Goal: Task Accomplishment & Management: Use online tool/utility

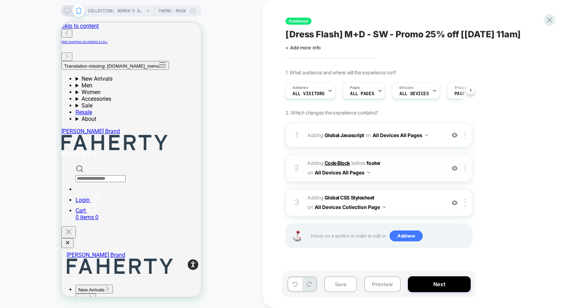
click at [342, 162] on b "Code Block" at bounding box center [337, 163] width 25 height 6
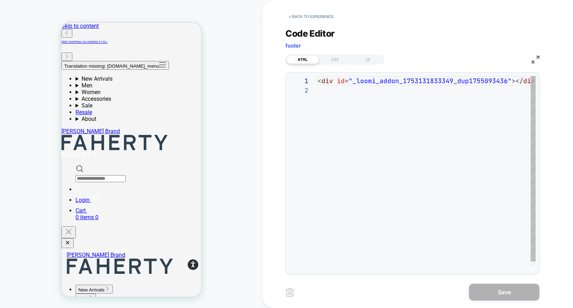
scroll to position [10, 0]
click at [510, 43] on div "Code Editor footer" at bounding box center [413, 40] width 254 height 24
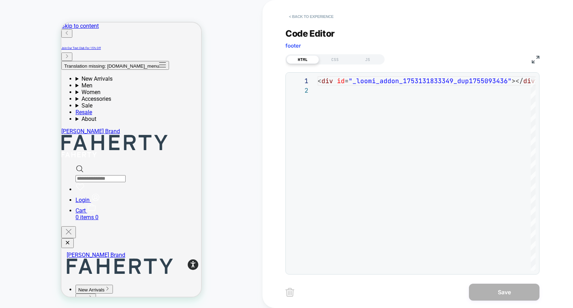
click at [330, 16] on button "< Back to experience" at bounding box center [312, 16] width 52 height 11
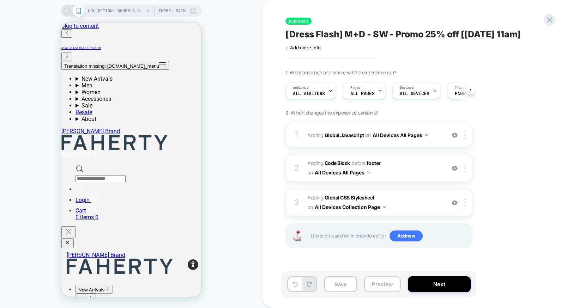
scroll to position [0, 0]
click at [386, 288] on button "Preview" at bounding box center [382, 285] width 37 height 16
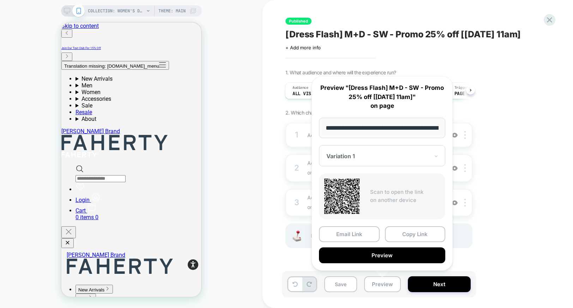
scroll to position [0, 95]
click at [390, 118] on input "**********" at bounding box center [382, 128] width 127 height 21
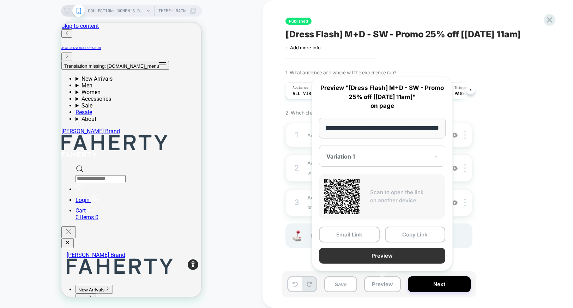
click at [402, 258] on button "Preview" at bounding box center [382, 256] width 126 height 16
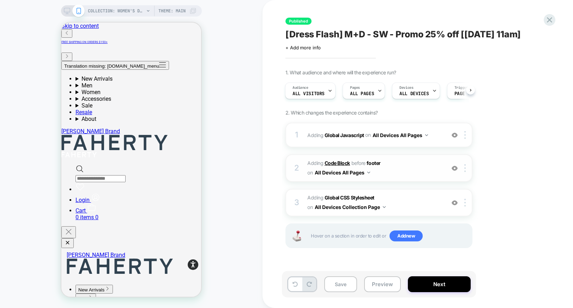
click at [343, 163] on b "Code Block" at bounding box center [337, 163] width 25 height 6
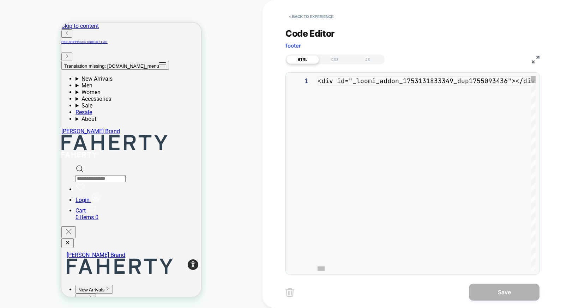
scroll to position [10, 0]
click at [300, 17] on button "< Back to experience" at bounding box center [312, 16] width 52 height 11
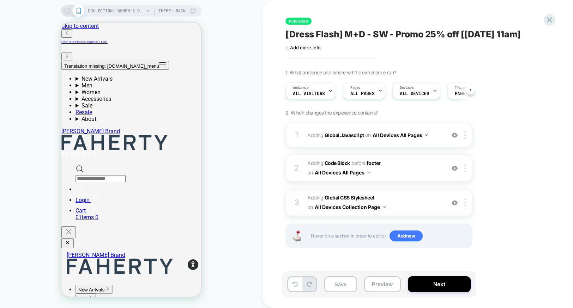
scroll to position [0, 0]
click at [338, 136] on b "Global Javascript" at bounding box center [345, 135] width 40 height 6
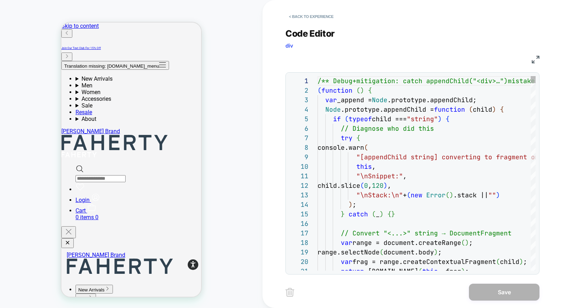
scroll to position [48, 68]
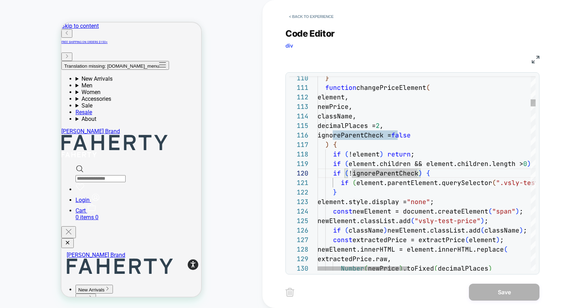
type textarea "**********"
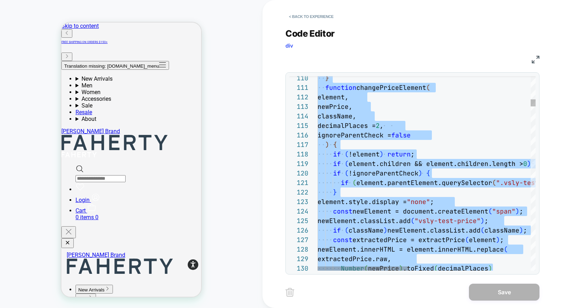
scroll to position [0, 0]
type textarea "**********"
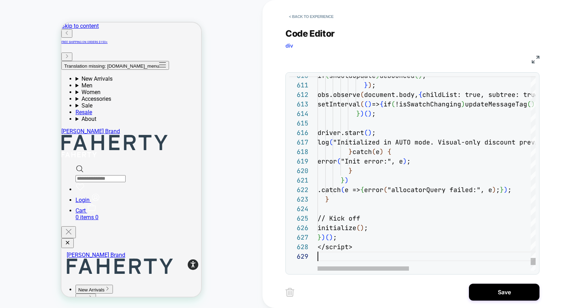
scroll to position [76, 0]
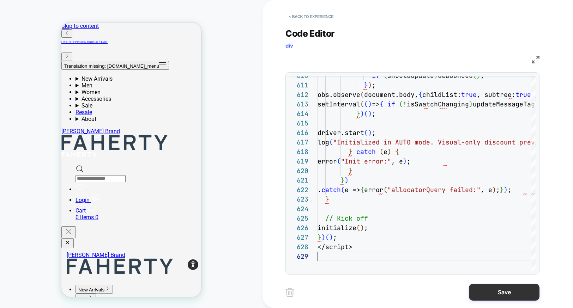
drag, startPoint x: 509, startPoint y: 296, endPoint x: 475, endPoint y: 294, distance: 33.3
click at [509, 296] on button "Save" at bounding box center [504, 292] width 71 height 17
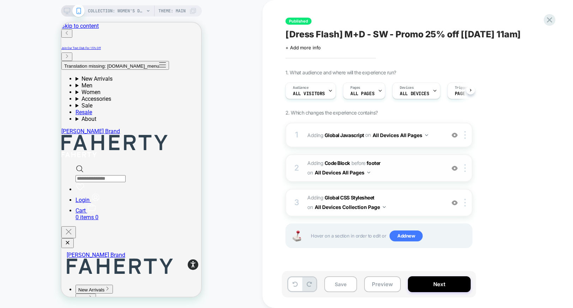
scroll to position [0, 0]
click at [332, 164] on b "Code Block" at bounding box center [337, 163] width 25 height 6
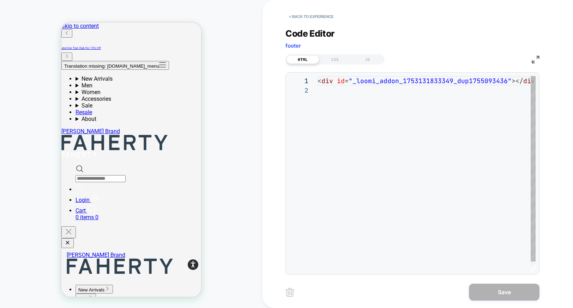
scroll to position [10, 0]
click at [320, 11] on button "< Back to experience" at bounding box center [312, 16] width 52 height 11
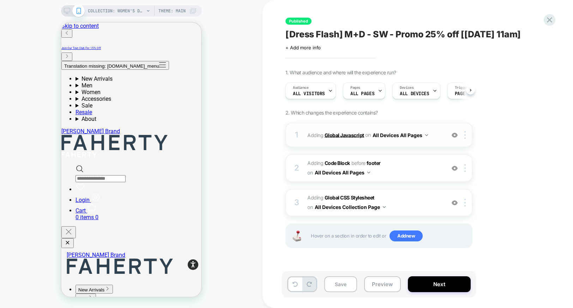
scroll to position [0, 0]
click at [332, 132] on b "Global Javascript" at bounding box center [345, 135] width 40 height 6
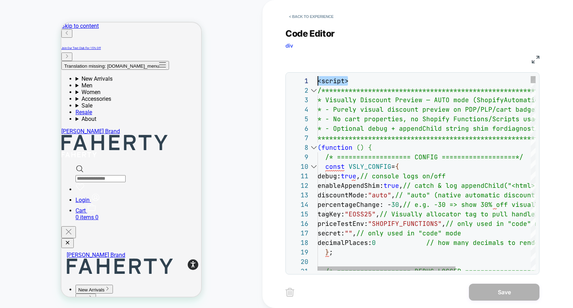
scroll to position [0, 0]
drag, startPoint x: 318, startPoint y: 76, endPoint x: 313, endPoint y: 77, distance: 4.3
click at [313, 76] on div "**********" at bounding box center [412, 173] width 246 height 195
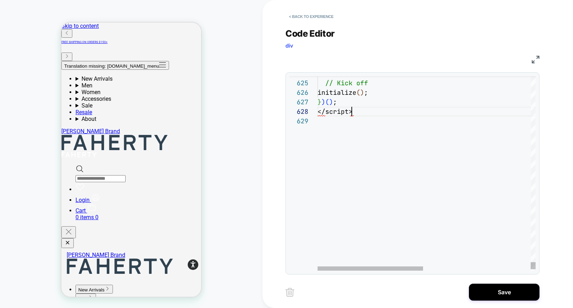
scroll to position [67, 0]
click at [314, 113] on div "**********" at bounding box center [412, 173] width 246 height 195
type textarea "**********"
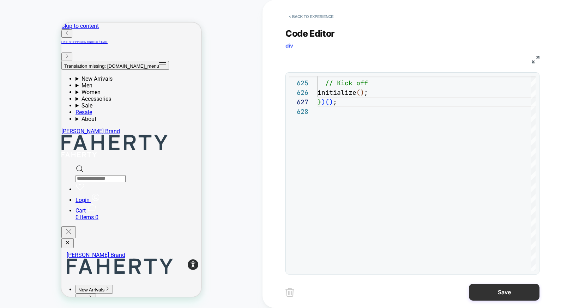
click at [500, 286] on button "Save" at bounding box center [504, 292] width 71 height 17
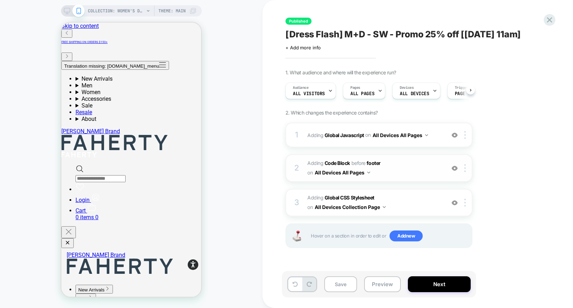
scroll to position [0, 0]
click at [383, 288] on button "Preview" at bounding box center [382, 285] width 37 height 16
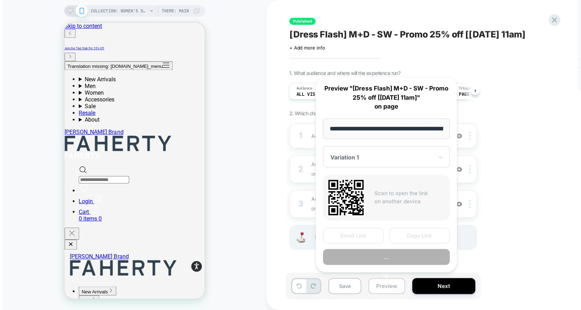
scroll to position [0, 95]
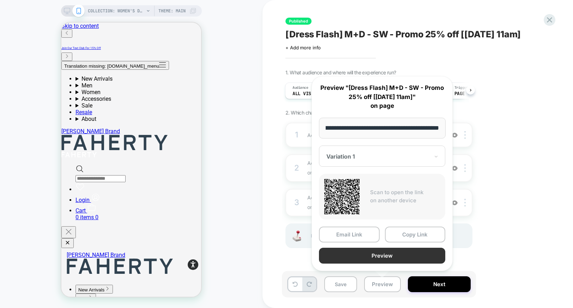
click at [376, 255] on button "Preview" at bounding box center [382, 256] width 126 height 16
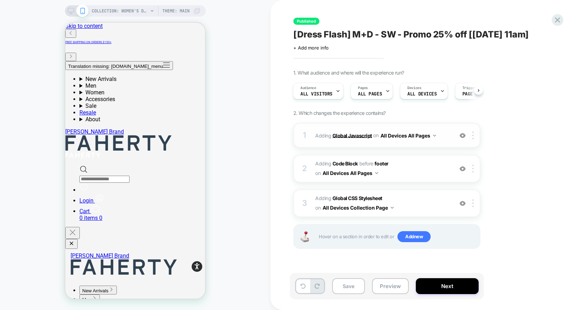
click at [355, 135] on b "Global Javascript" at bounding box center [352, 135] width 40 height 6
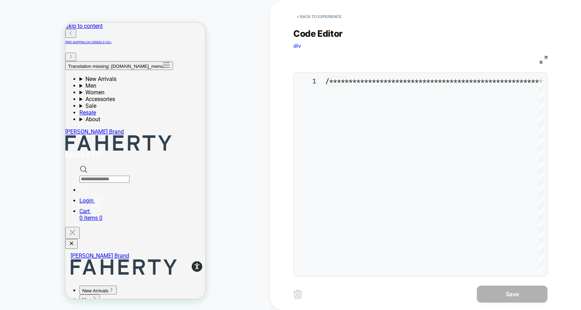
scroll to position [86, 0]
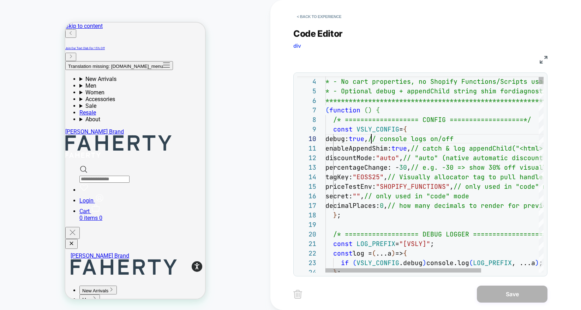
click at [364, 140] on span "true" at bounding box center [357, 138] width 16 height 8
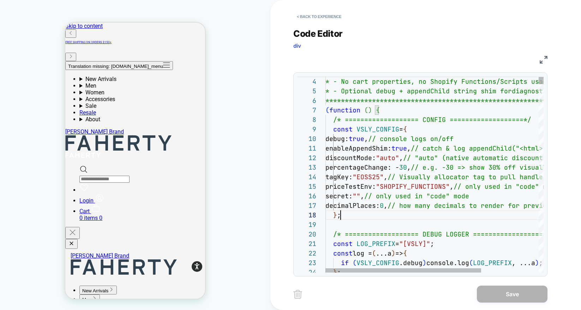
click at [384, 179] on span ""EOSS25"" at bounding box center [368, 177] width 31 height 8
type textarea "**********"
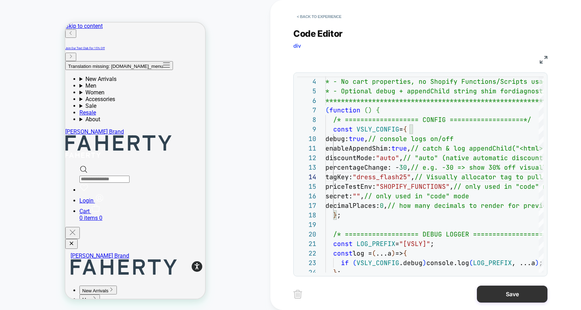
click at [514, 299] on button "Save" at bounding box center [512, 293] width 71 height 17
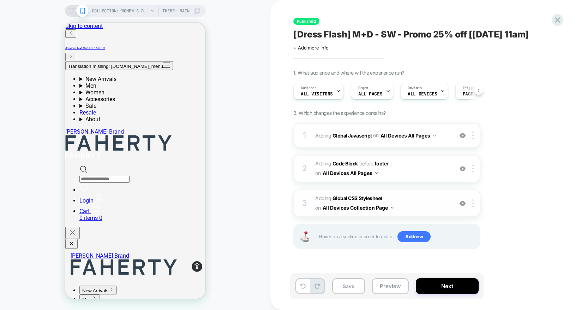
scroll to position [0, 0]
click at [436, 284] on button "Next" at bounding box center [447, 286] width 63 height 16
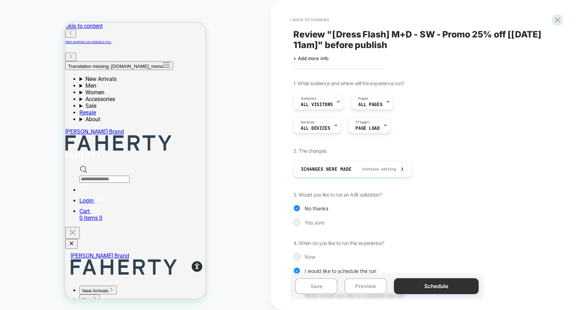
click at [424, 287] on button "Schedule" at bounding box center [436, 286] width 85 height 16
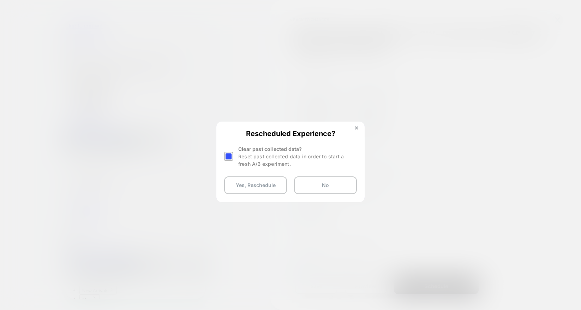
click at [232, 152] on div at bounding box center [228, 156] width 9 height 9
click at [253, 175] on div "Rescheduled Experience? Clear past collected data? Reset past collected data in…" at bounding box center [290, 161] width 147 height 79
click at [259, 184] on button "Yes, Reschedule" at bounding box center [255, 185] width 63 height 18
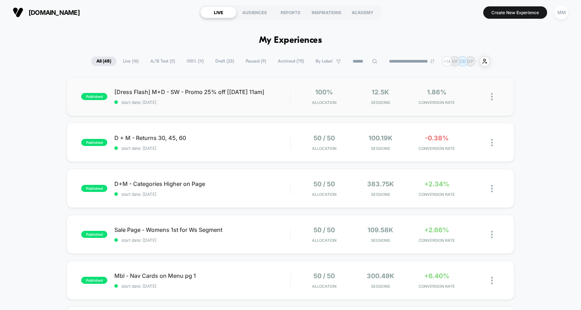
click at [242, 105] on div "published [Dress Flash] M+D - SW - Promo 25% off [[DATE] 11am] start date: [DAT…" at bounding box center [290, 96] width 447 height 39
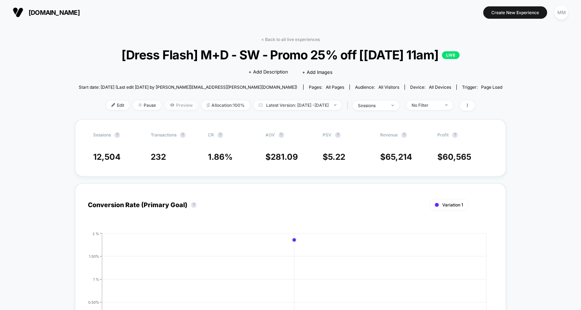
click at [165, 106] on span "Preview" at bounding box center [181, 105] width 33 height 10
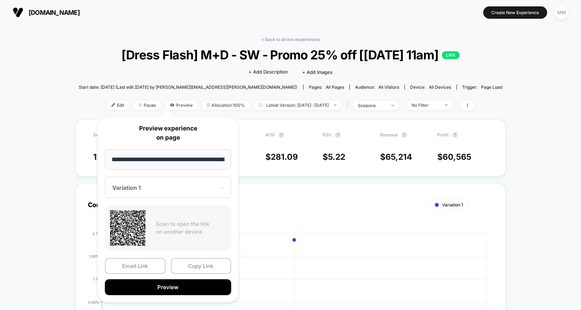
scroll to position [0, 36]
click at [201, 292] on button "Preview" at bounding box center [168, 287] width 126 height 16
